Goal: Information Seeking & Learning: Learn about a topic

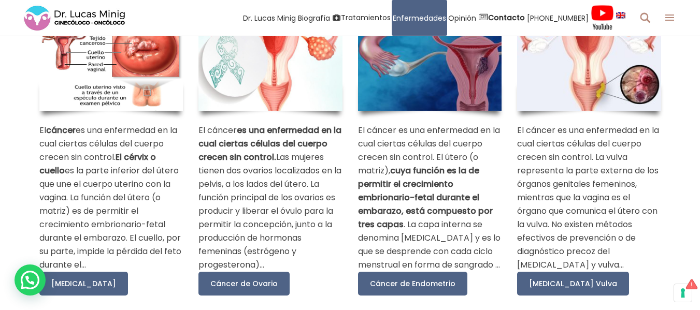
scroll to position [228, 0]
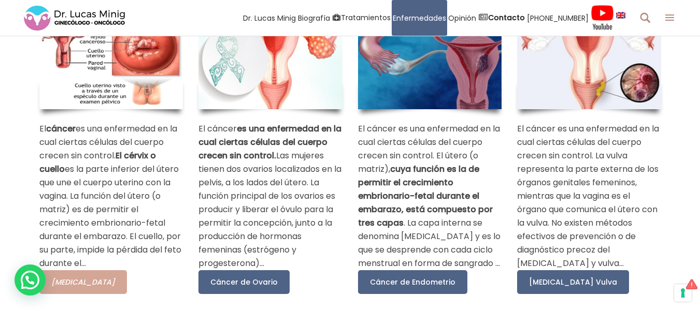
click at [90, 285] on span "[MEDICAL_DATA]" at bounding box center [83, 282] width 64 height 10
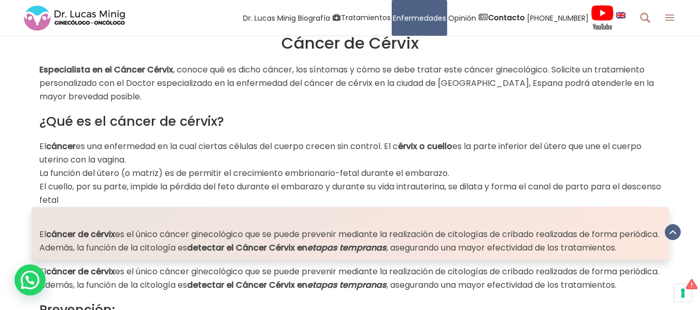
scroll to position [435, 0]
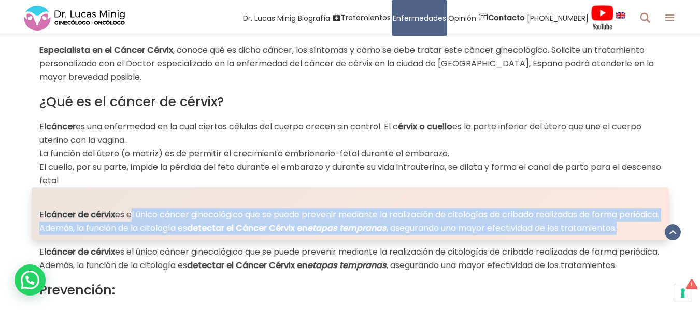
drag, startPoint x: 131, startPoint y: 217, endPoint x: 161, endPoint y: 242, distance: 39.0
click at [161, 235] on p "El cáncer de cérvix es el único cáncer ginecológico que se puede prevenir media…" at bounding box center [350, 221] width 622 height 27
copy p "el único cáncer ginecológico que se puede prevenir mediante la realización de c…"
click at [0, 231] on div "El cáncer de cérvix es el único cáncer ginecológico que se puede prevenir media…" at bounding box center [350, 214] width 700 height 53
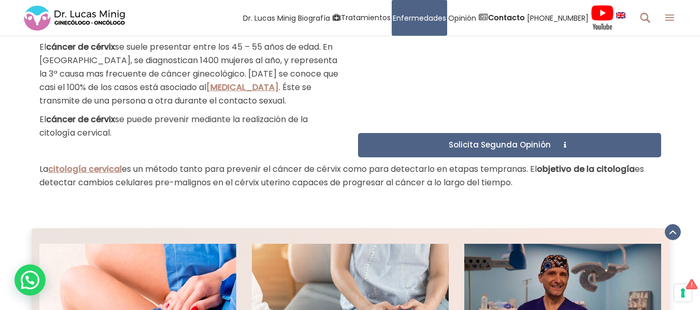
scroll to position [746, 0]
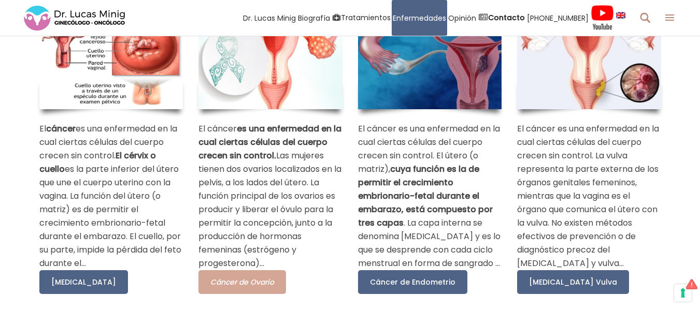
click at [266, 284] on span "Cáncer de Ovario" at bounding box center [242, 282] width 64 height 10
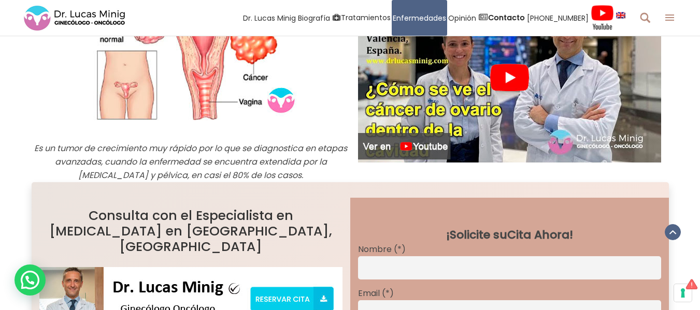
scroll to position [581, 0]
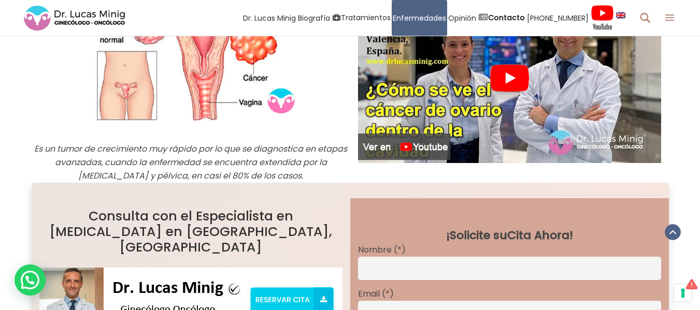
drag, startPoint x: 37, startPoint y: 151, endPoint x: 306, endPoint y: 175, distance: 270.1
click at [306, 175] on p "Es un tumor de crecimiento muy rápido por lo que se diagnostica en etapas avanz…" at bounding box center [191, 163] width 319 height 40
copy em "s un tumor de crecimiento muy rápido por lo que se diagnostica en etapas avanza…"
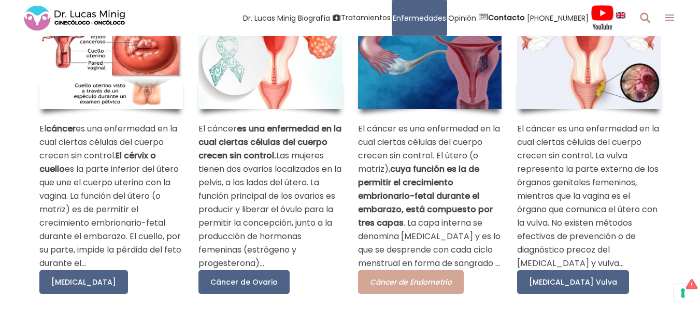
click at [399, 288] on span "Cáncer de Endometrio" at bounding box center [411, 282] width 82 height 10
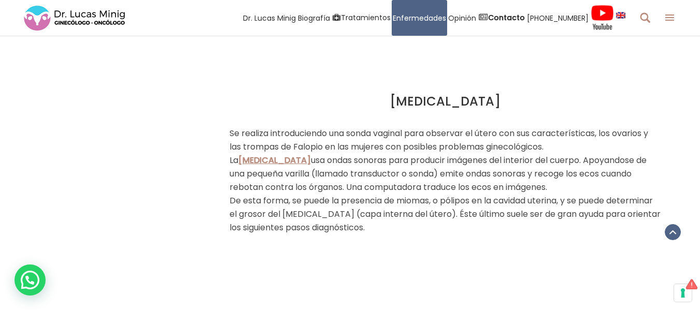
scroll to position [1700, 0]
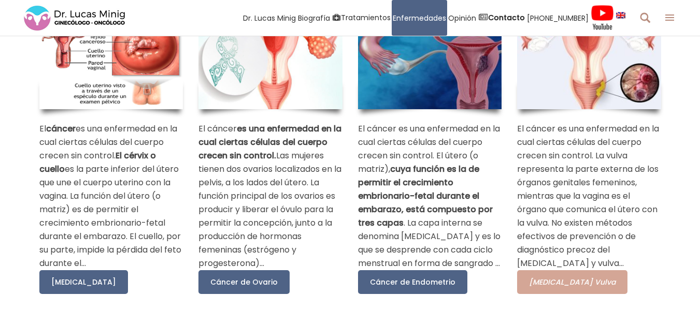
scroll to position [228, 0]
click at [559, 284] on span "Cáncer de Vagina Vulva" at bounding box center [572, 282] width 87 height 10
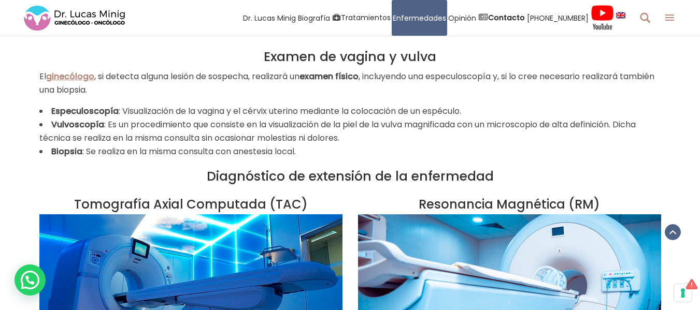
scroll to position [1417, 0]
